Goal: Task Accomplishment & Management: Use online tool/utility

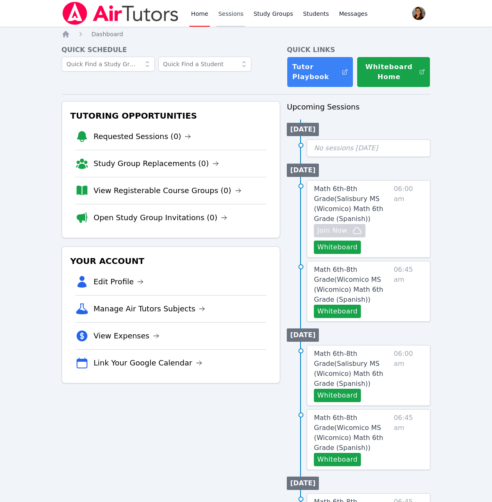
click at [231, 15] on link "Sessions" at bounding box center [230, 13] width 29 height 27
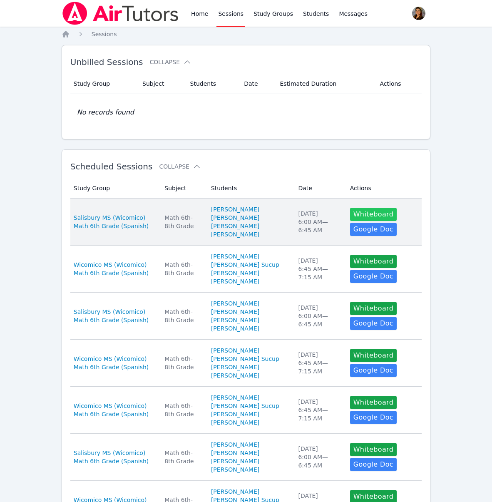
click at [369, 218] on button "Whiteboard" at bounding box center [373, 214] width 47 height 13
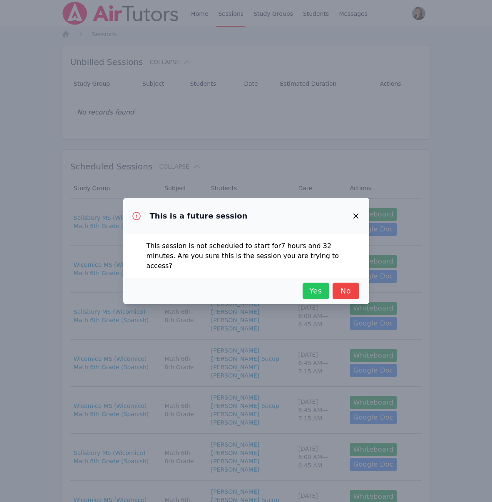
click at [309, 290] on span "Yes" at bounding box center [316, 291] width 18 height 12
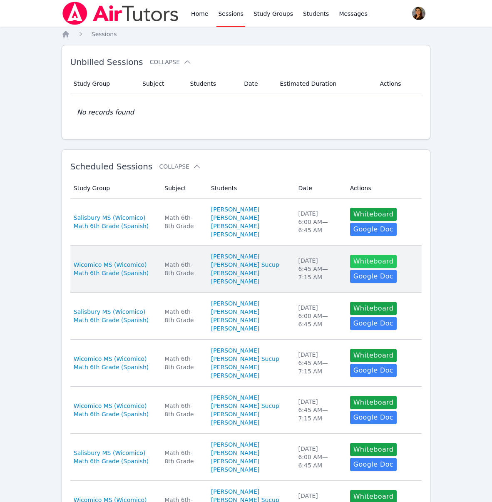
click at [368, 268] on button "Whiteboard" at bounding box center [373, 261] width 47 height 13
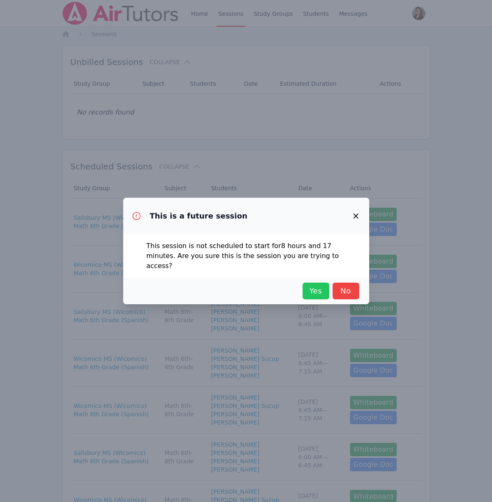
click at [315, 286] on span "Yes" at bounding box center [316, 291] width 18 height 12
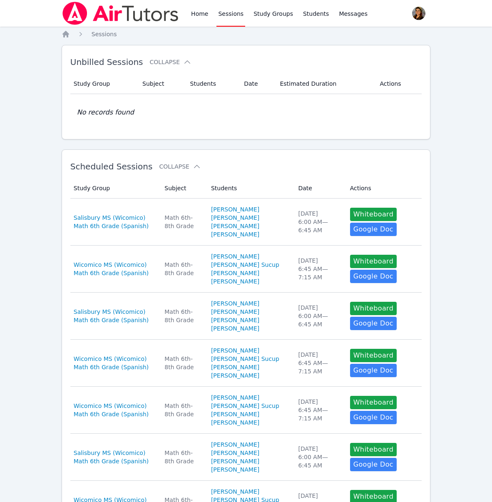
click at [230, 12] on link "Sessions" at bounding box center [230, 13] width 29 height 27
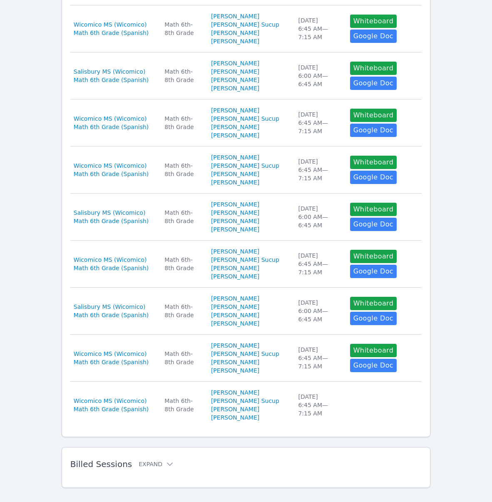
scroll to position [336, 0]
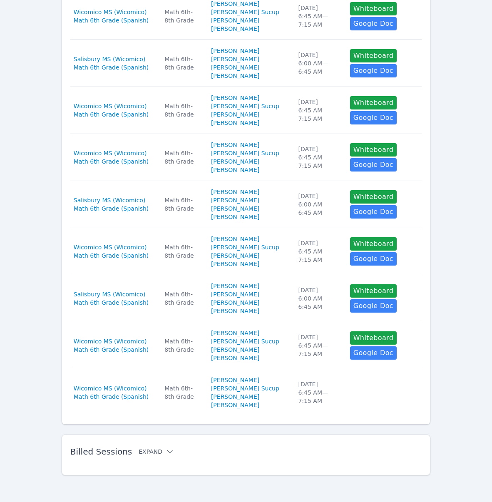
click at [151, 454] on button "Expand" at bounding box center [156, 451] width 35 height 8
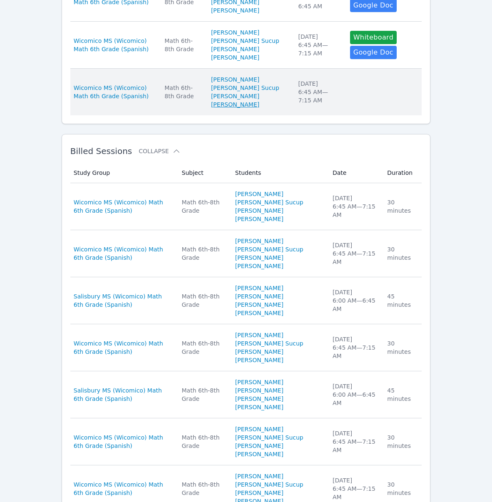
scroll to position [554, 0]
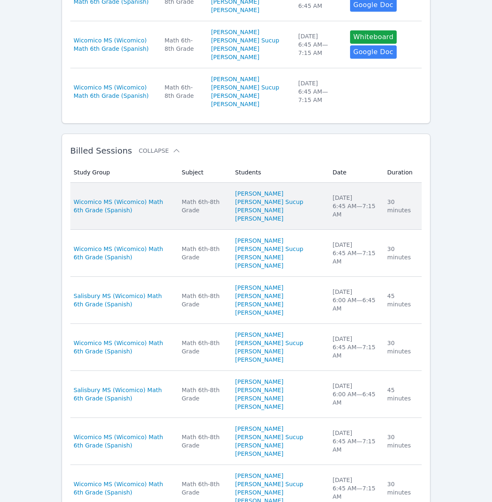
click at [203, 214] on div "Math 6th-8th Grade" at bounding box center [203, 206] width 43 height 17
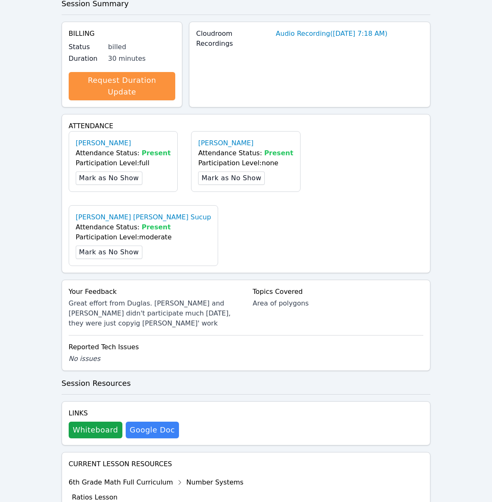
scroll to position [321, 0]
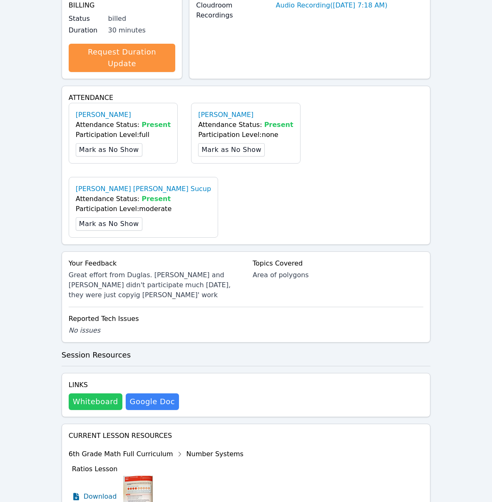
click at [102, 393] on button "Whiteboard" at bounding box center [96, 401] width 54 height 17
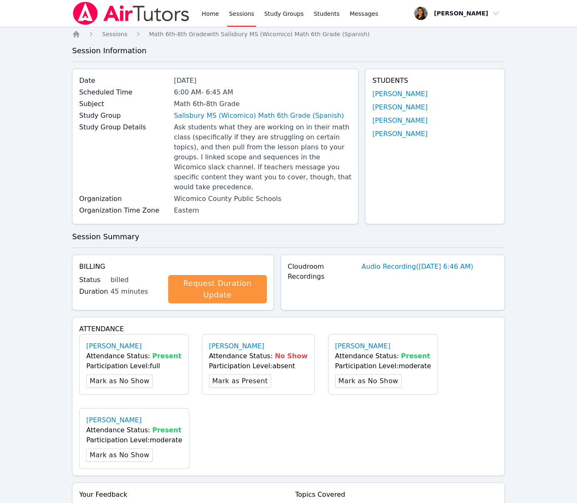
scroll to position [356, 0]
